Goal: Task Accomplishment & Management: Complete application form

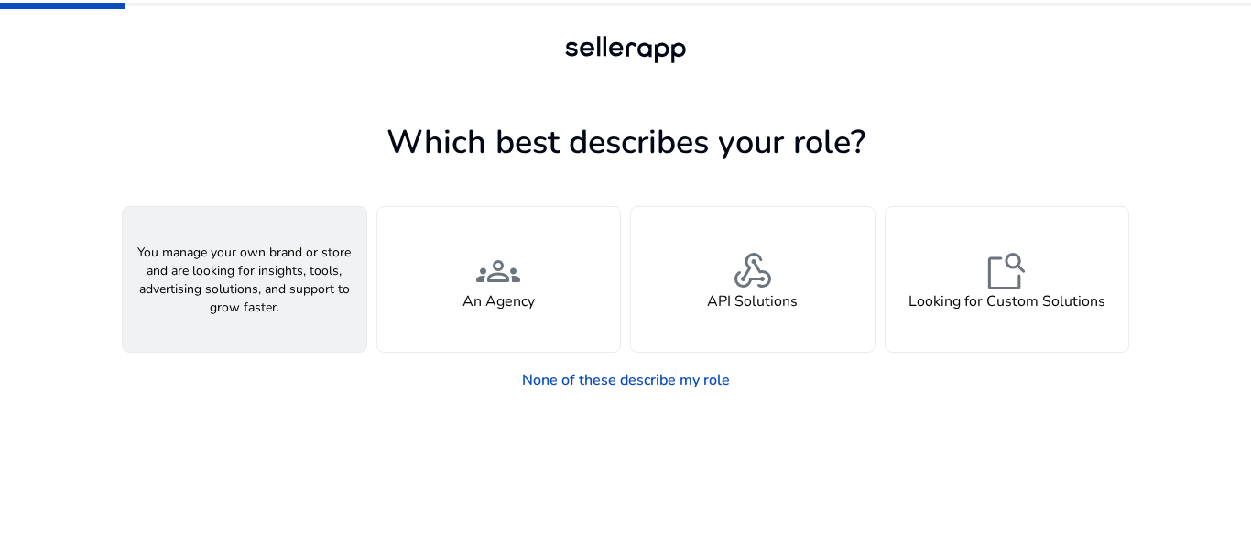
click at [247, 302] on h4 "A Seller" at bounding box center [244, 301] width 55 height 17
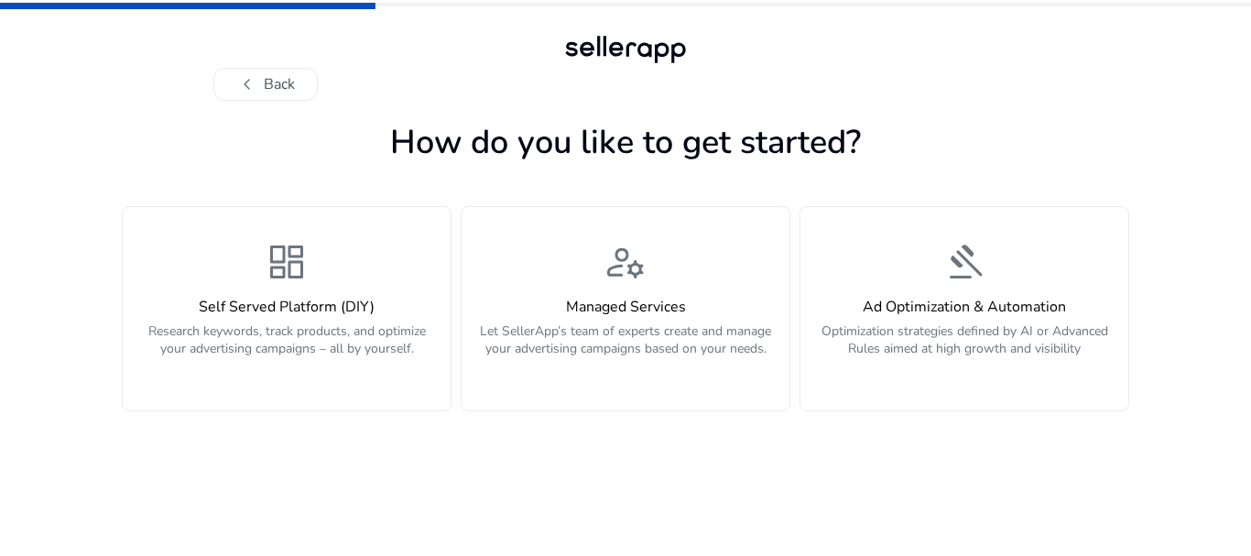
click at [455, 375] on div "dashboard Self Served Platform (DIY) Research keywords, track products, and opt…" at bounding box center [625, 286] width 1007 height 249
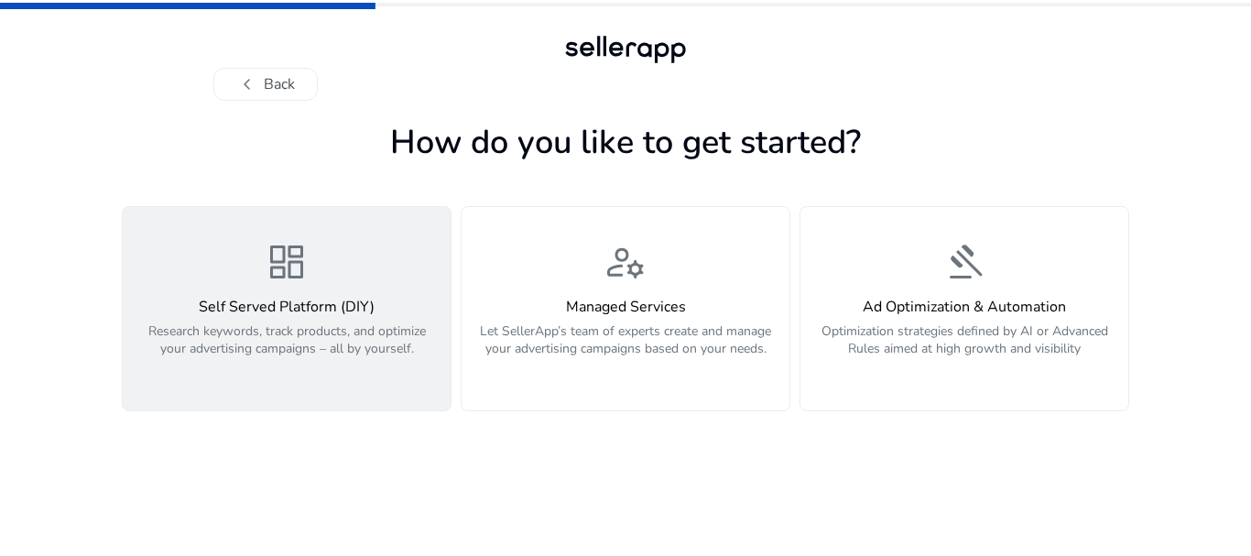
click at [330, 350] on p "Research keywords, track products, and optimize your advertising campaigns – al…" at bounding box center [287, 349] width 306 height 55
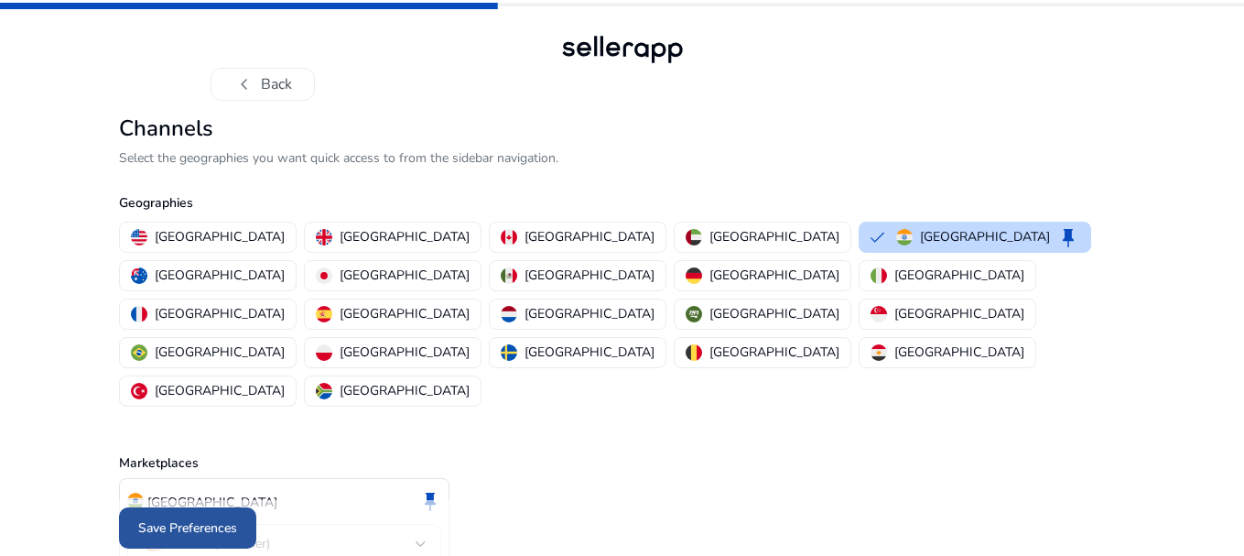
click at [195, 517] on span at bounding box center [187, 528] width 137 height 44
